Goal: Information Seeking & Learning: Learn about a topic

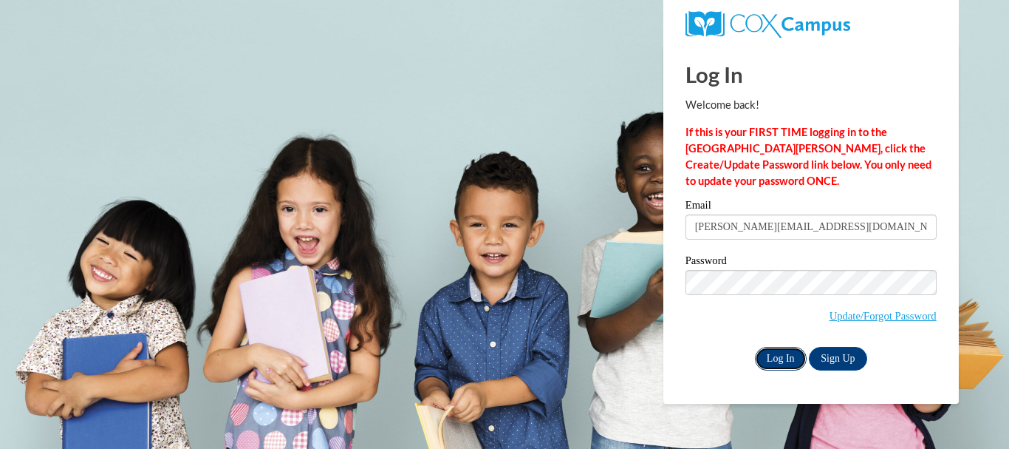
click at [783, 349] on input "Log In" at bounding box center [781, 359] width 52 height 24
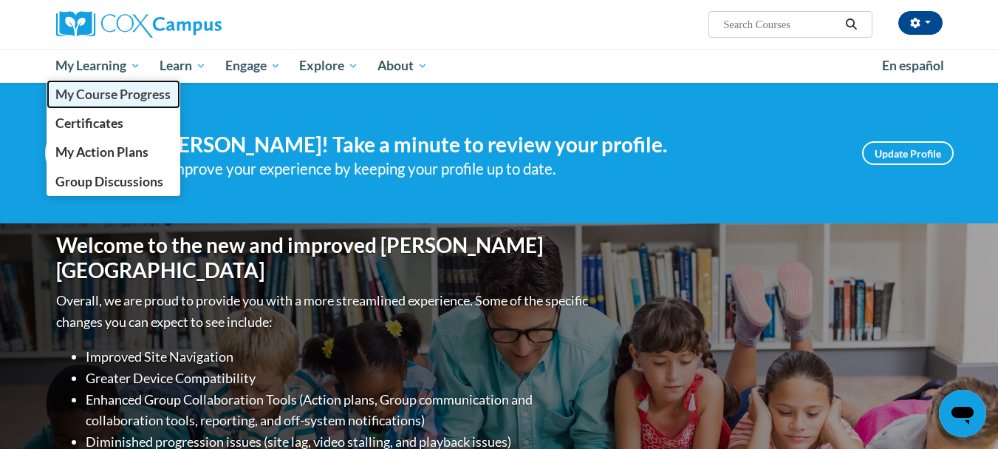
click at [128, 95] on span "My Course Progress" at bounding box center [112, 94] width 115 height 16
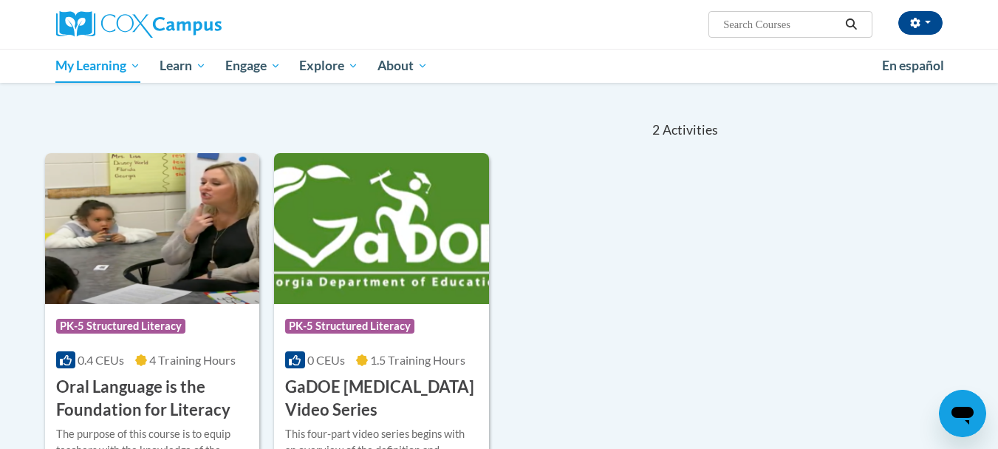
scroll to position [118, 0]
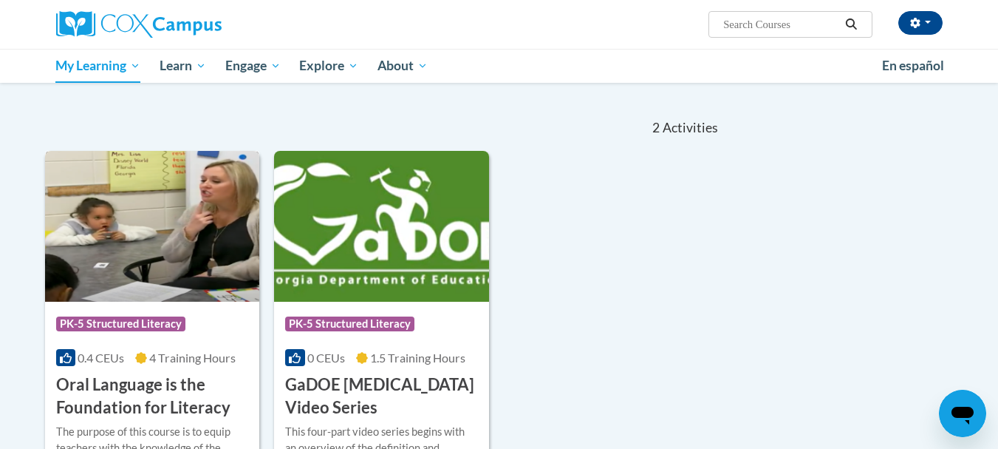
click at [159, 309] on div "Course Category: PK-5 Structured Literacy" at bounding box center [152, 325] width 193 height 33
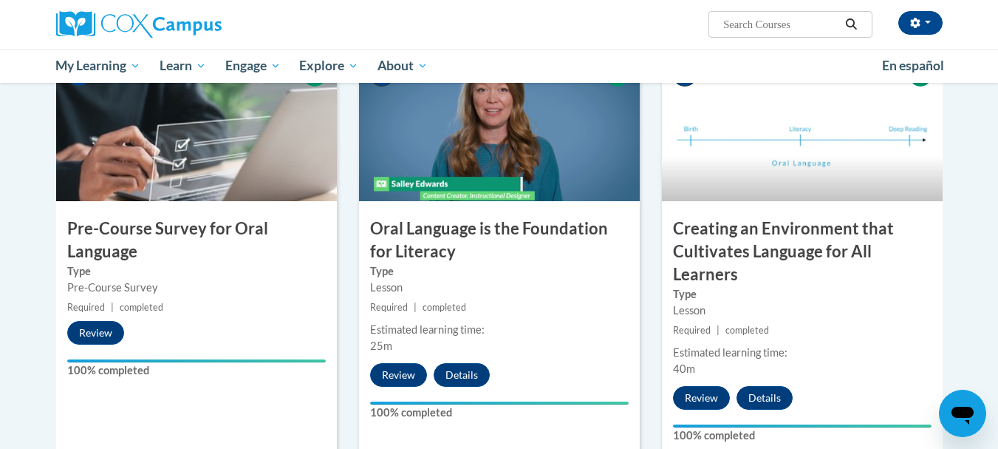
scroll to position [358, 0]
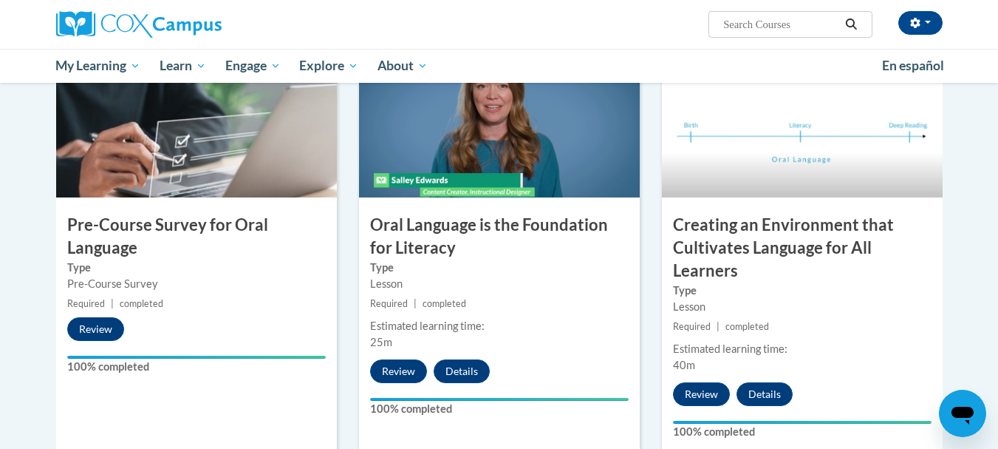
drag, startPoint x: 1003, startPoint y: 61, endPoint x: 1009, endPoint y: 126, distance: 66.0
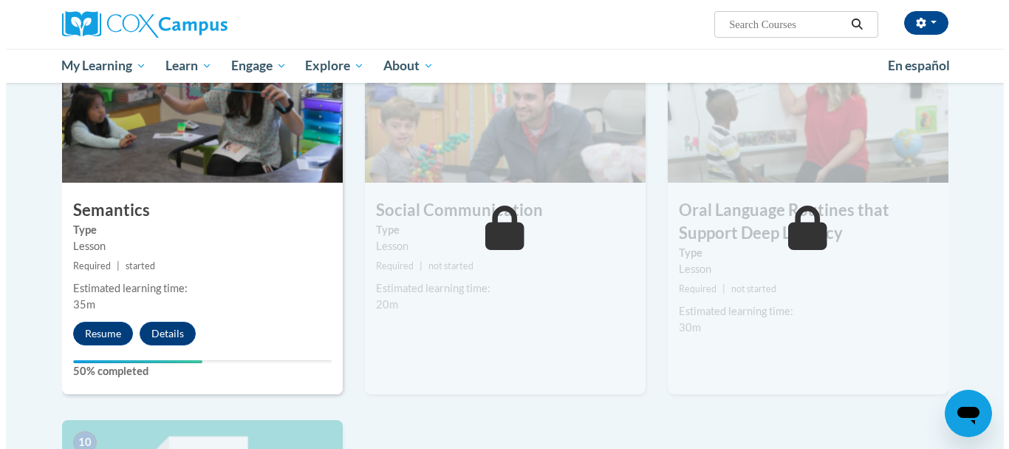
scroll to position [1197, 0]
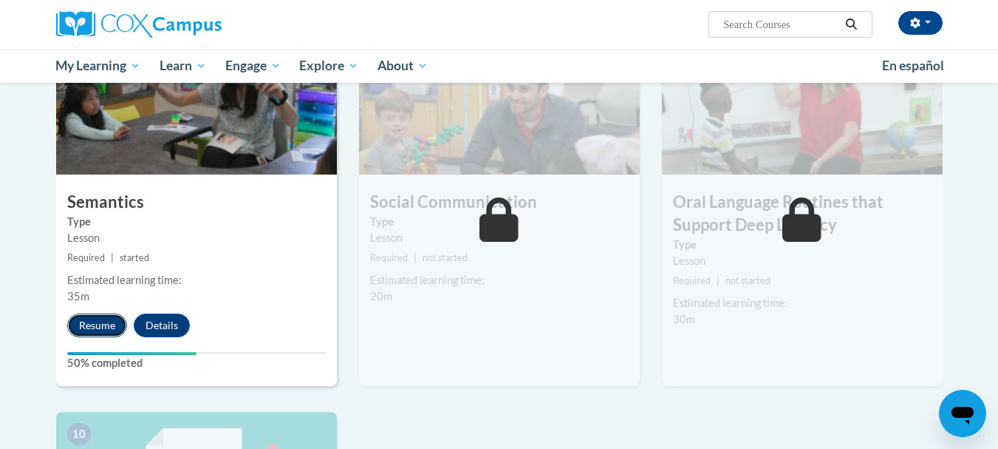
click at [89, 322] on button "Resume" at bounding box center [97, 325] width 60 height 24
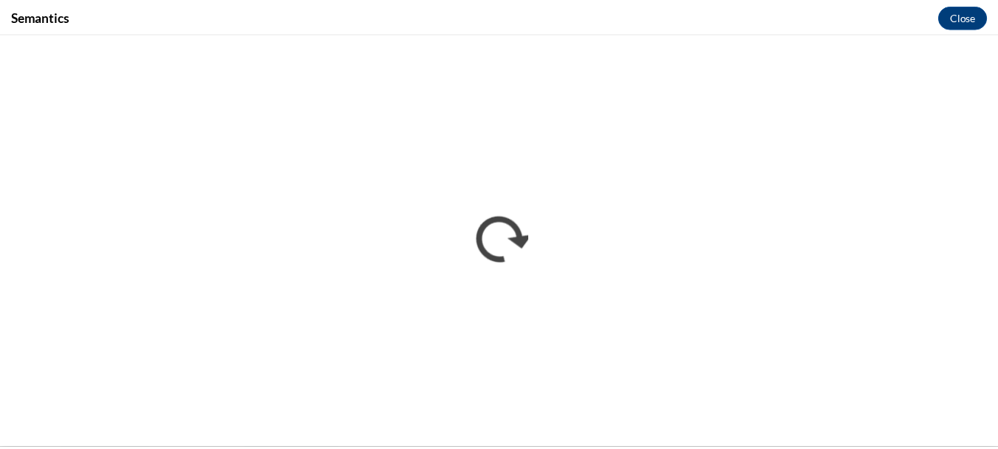
scroll to position [0, 0]
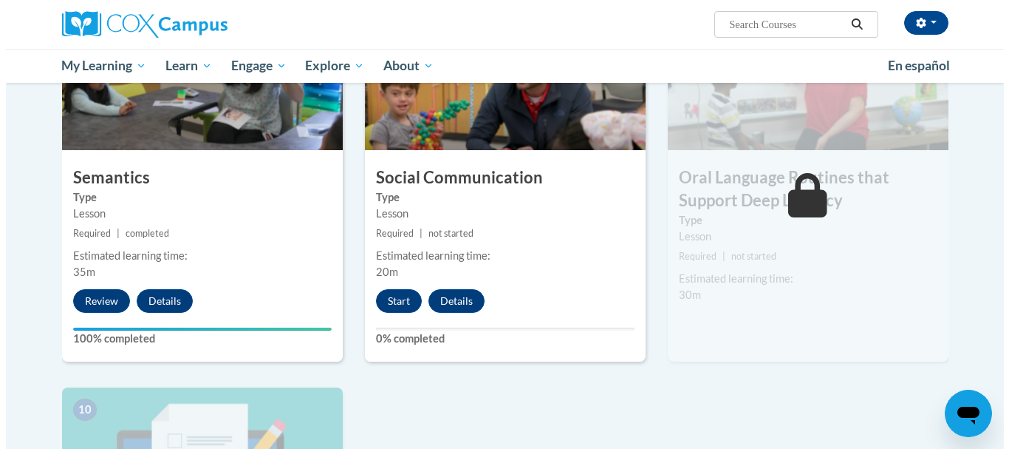
scroll to position [1241, 0]
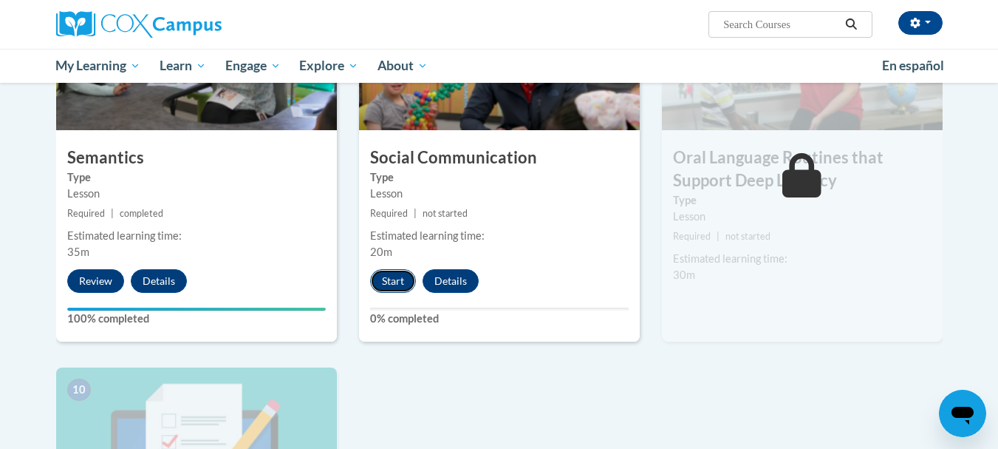
click at [388, 279] on button "Start" at bounding box center [393, 281] width 46 height 24
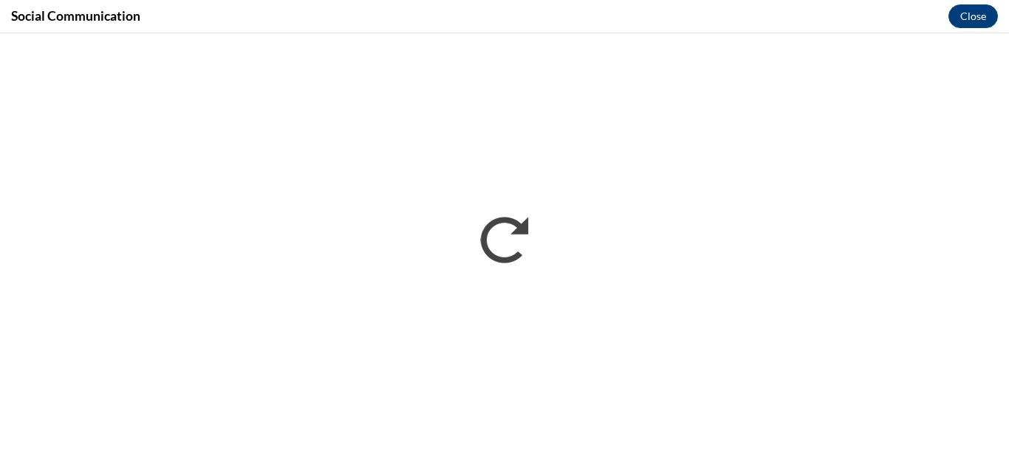
scroll to position [0, 0]
